Goal: Task Accomplishment & Management: Manage account settings

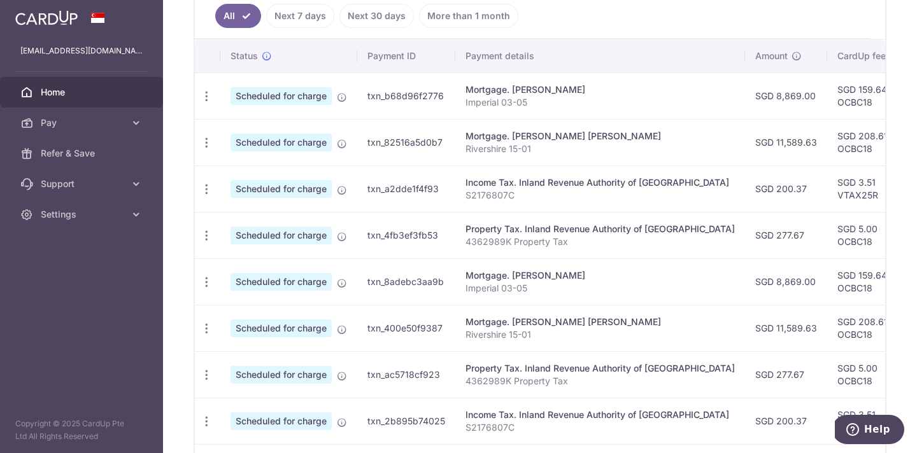
scroll to position [356, 0]
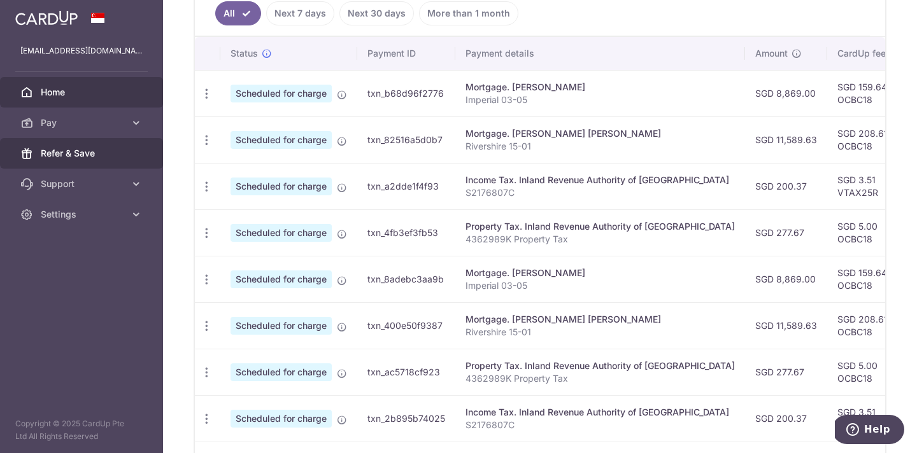
click at [71, 151] on span "Refer & Save" at bounding box center [83, 153] width 84 height 13
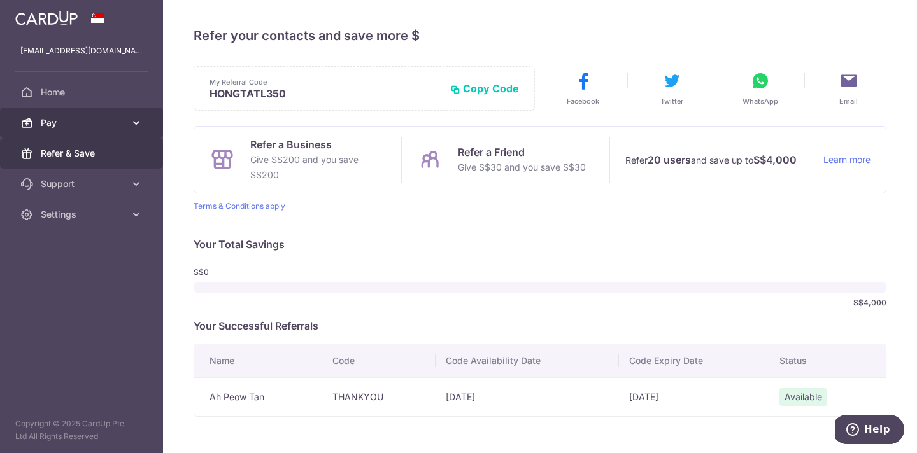
click at [54, 126] on span "Pay" at bounding box center [83, 122] width 84 height 13
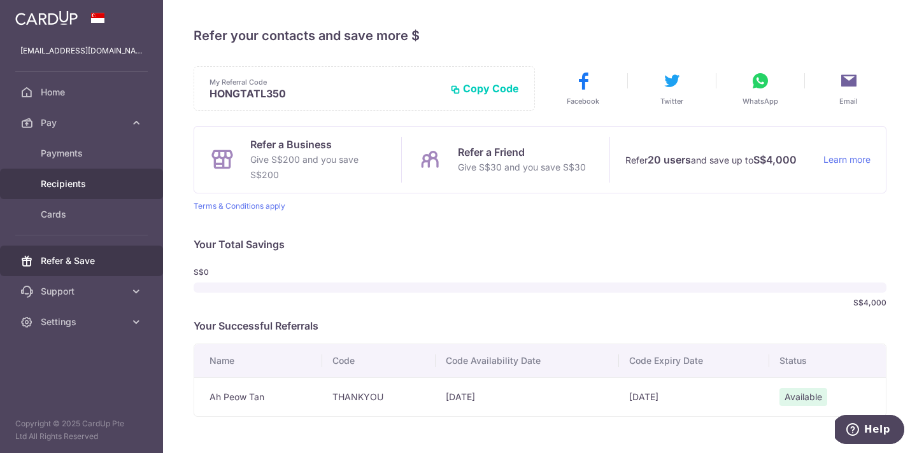
click at [66, 180] on span "Recipients" at bounding box center [83, 184] width 84 height 13
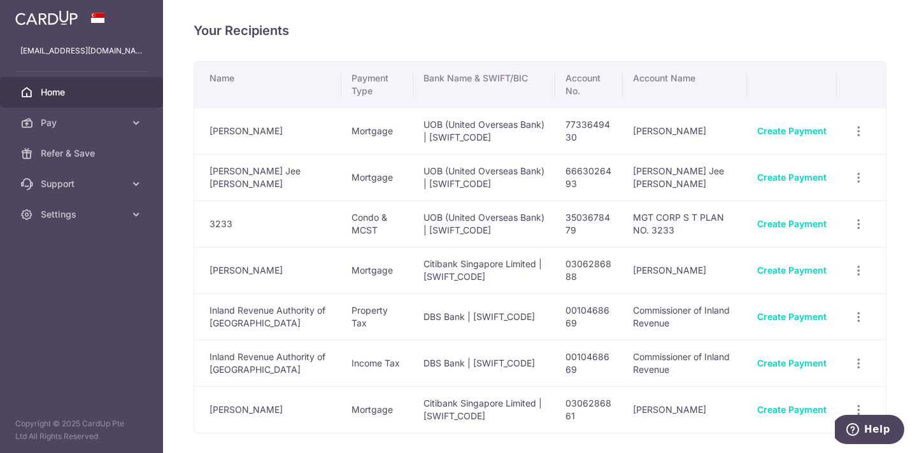
click at [64, 88] on span "Home" at bounding box center [83, 92] width 84 height 13
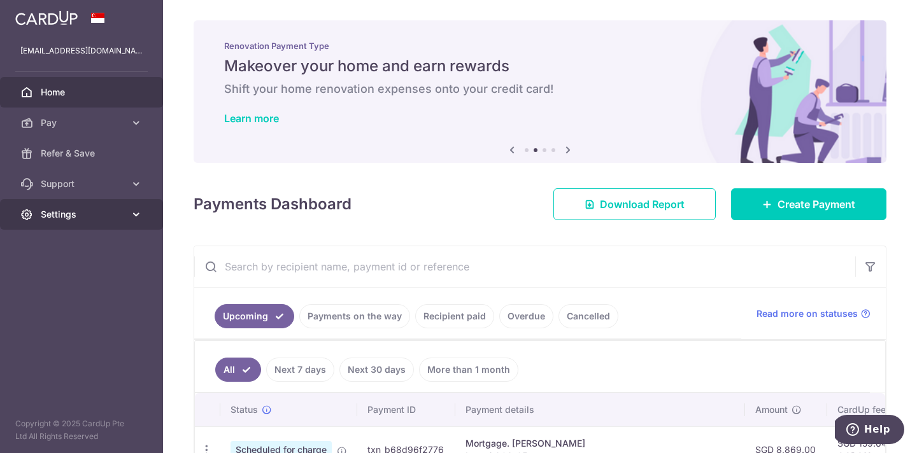
click at [64, 218] on span "Settings" at bounding box center [83, 214] width 84 height 13
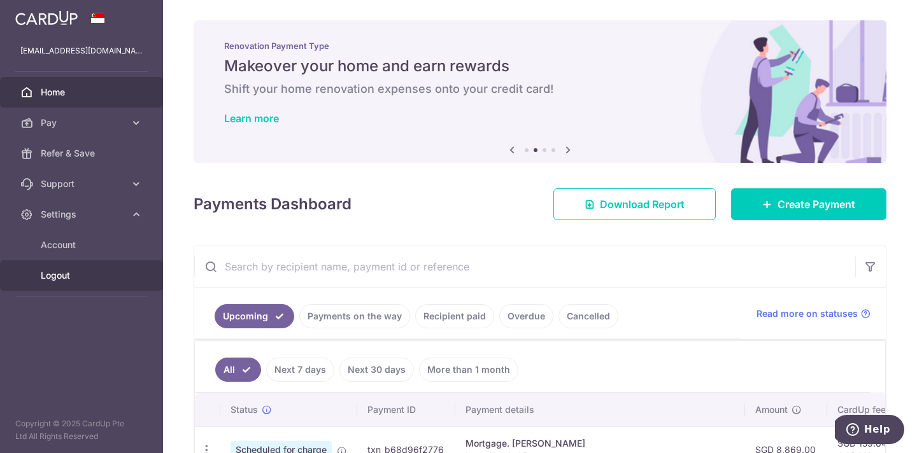
click at [57, 279] on span "Logout" at bounding box center [83, 275] width 84 height 13
